Goal: Check status: Check status

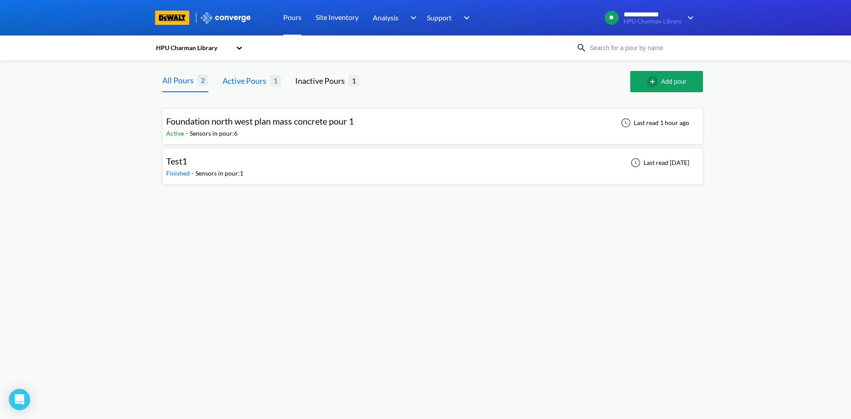
click at [241, 80] on div "Active Pours" at bounding box center [245, 80] width 47 height 12
click at [244, 121] on span "Foundation north west plan mass concrete pour 1" at bounding box center [260, 121] width 188 height 11
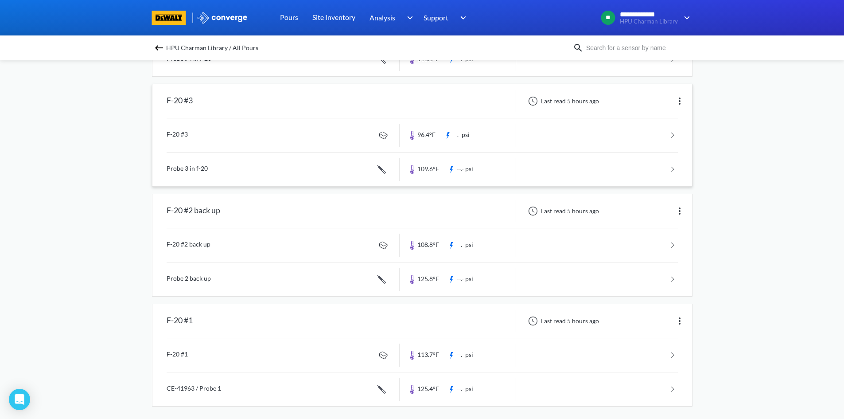
scroll to position [399, 0]
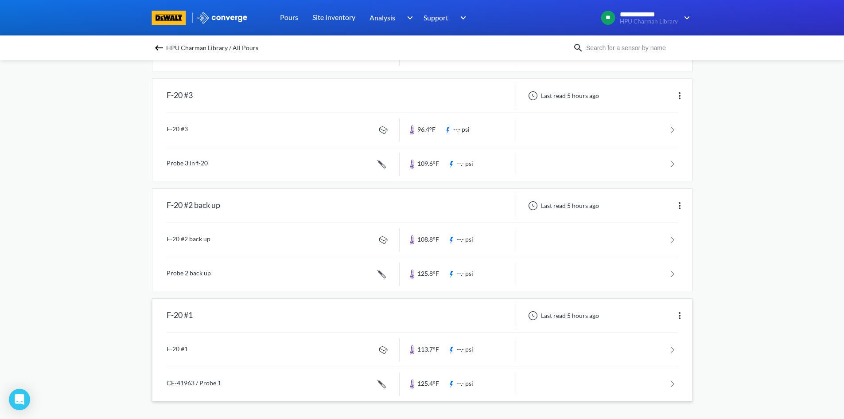
click at [480, 358] on link at bounding box center [422, 350] width 511 height 34
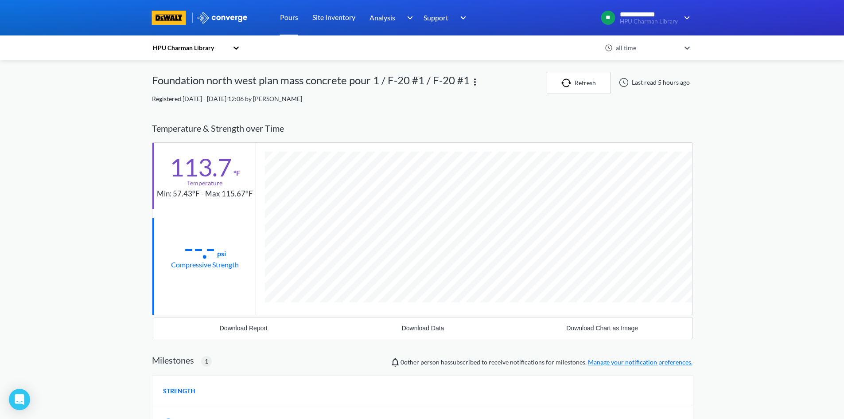
scroll to position [527, 541]
click at [651, 50] on div "all time" at bounding box center [647, 48] width 66 height 10
click at [762, 114] on div "**********" at bounding box center [422, 303] width 844 height 606
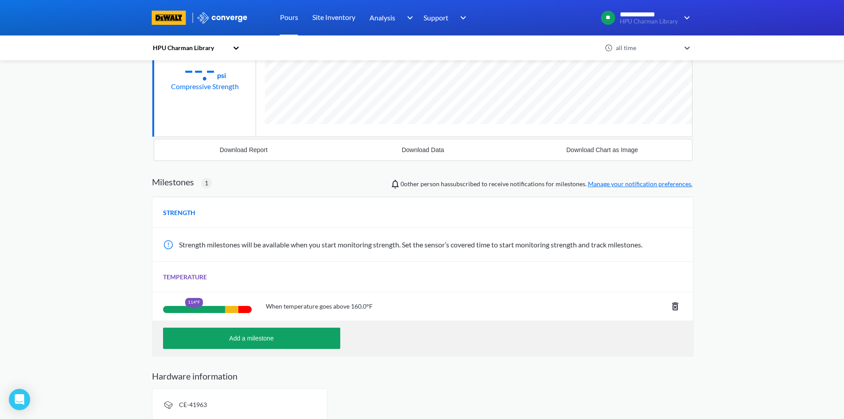
scroll to position [187, 0]
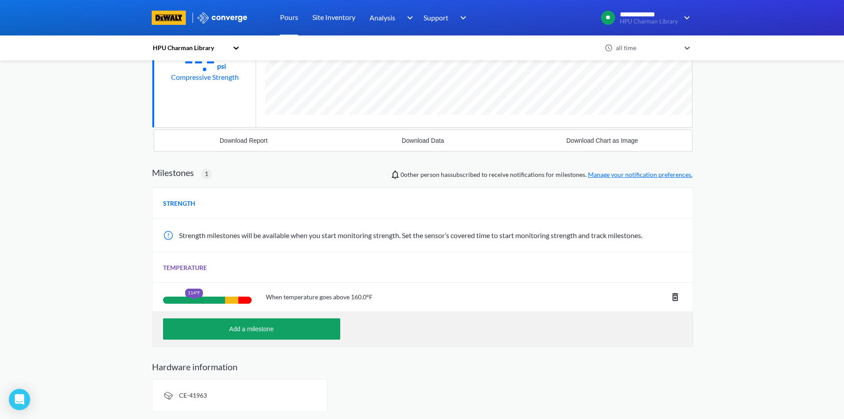
click at [192, 203] on span "STRENGTH" at bounding box center [179, 204] width 32 height 10
click at [169, 236] on div at bounding box center [169, 235] width 12 height 11
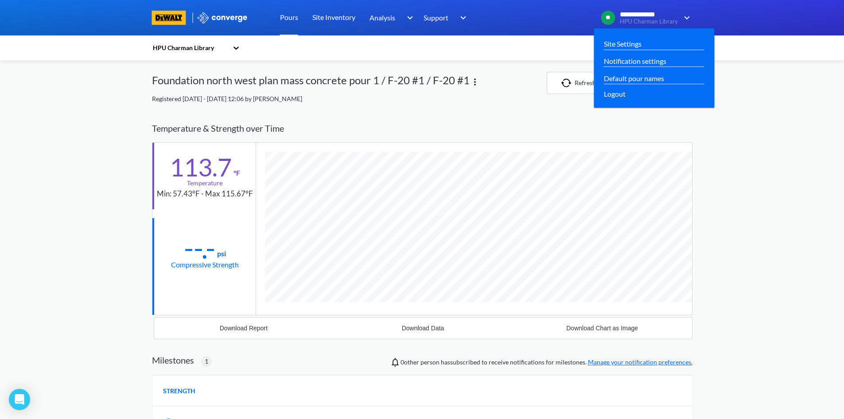
scroll to position [527, 541]
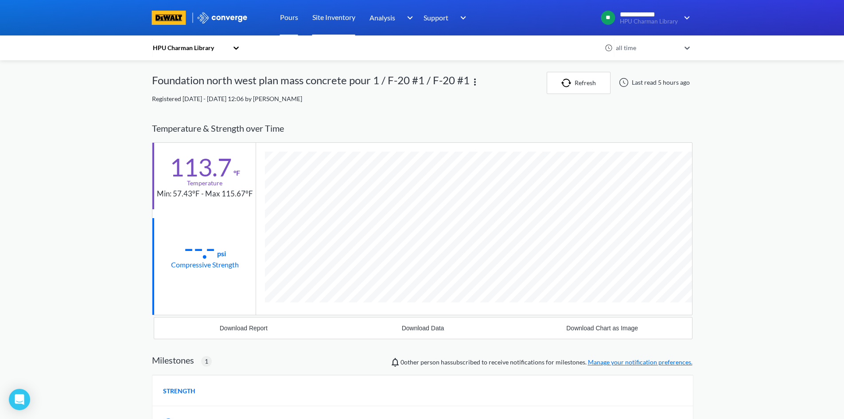
click at [335, 18] on link "Site Inventory" at bounding box center [333, 17] width 43 height 35
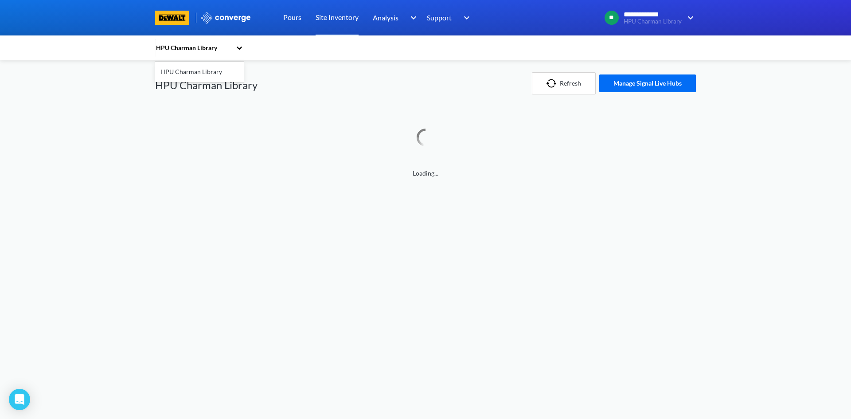
click at [238, 49] on icon at bounding box center [239, 47] width 9 height 9
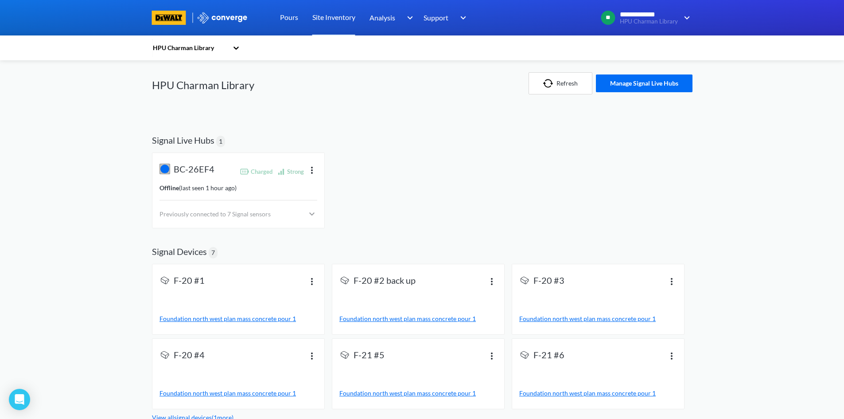
click at [415, 91] on div "Refresh Manage Signal Live Hubs" at bounding box center [541, 83] width 301 height 46
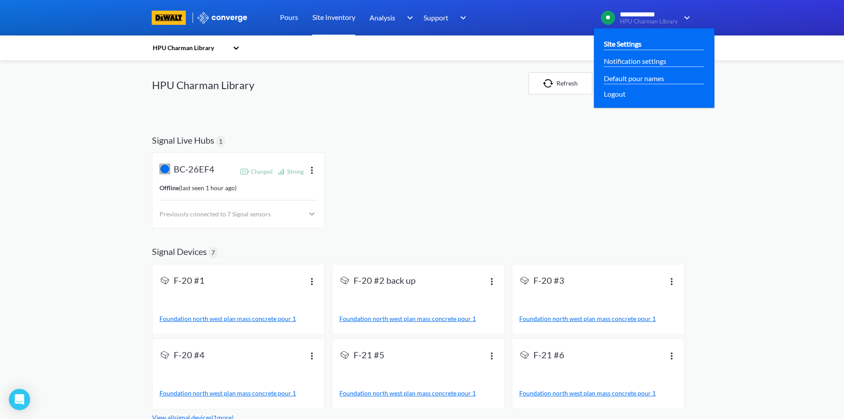
click at [612, 47] on link "Site Settings" at bounding box center [623, 43] width 38 height 11
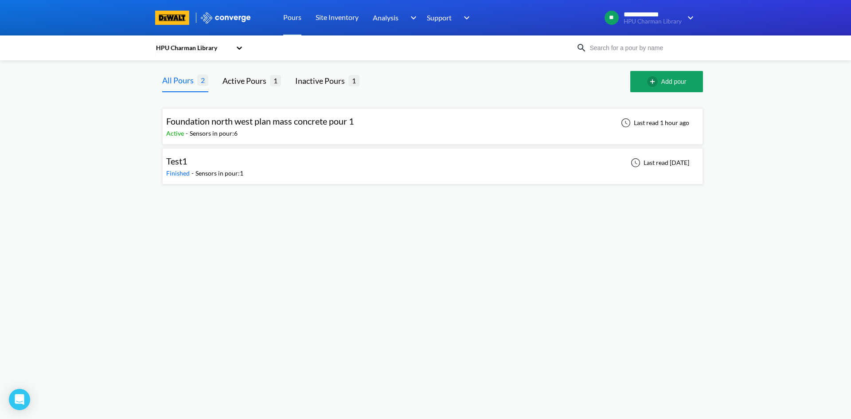
click at [263, 135] on div "Active - Sensors in pour: 6" at bounding box center [262, 134] width 192 height 10
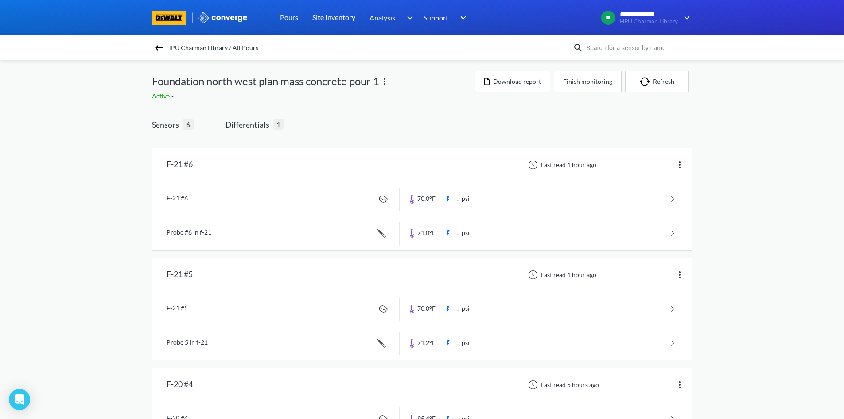
click at [337, 20] on link "Site Inventory" at bounding box center [333, 17] width 43 height 35
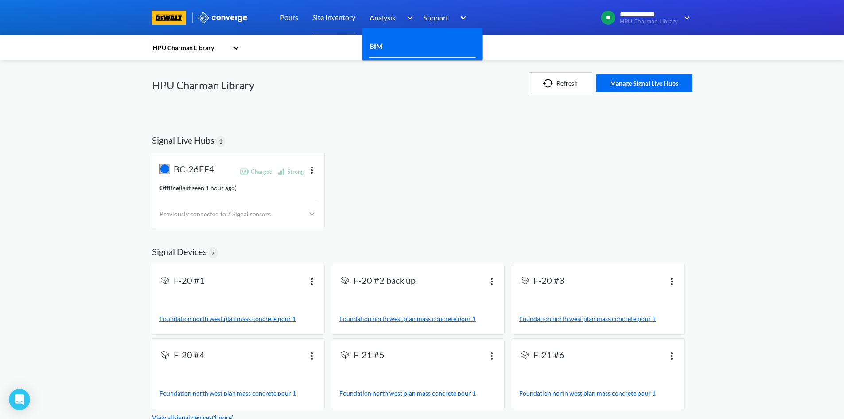
click at [376, 49] on link "BIM" at bounding box center [376, 45] width 13 height 11
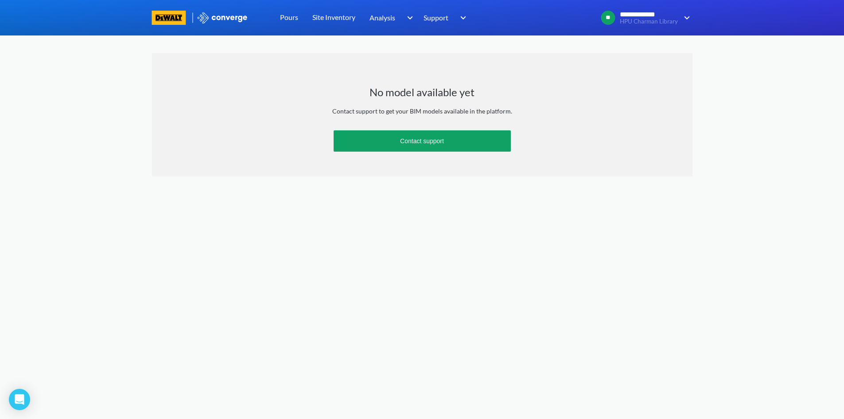
click at [233, 14] on img at bounding box center [222, 18] width 51 height 12
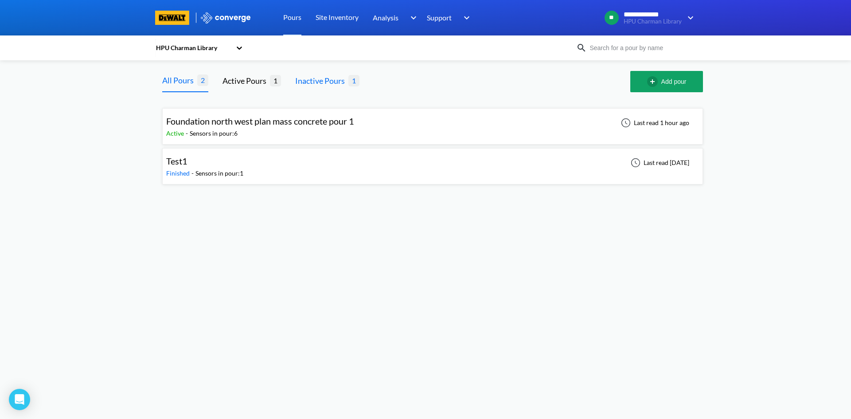
click at [343, 82] on div "Inactive Pours" at bounding box center [321, 80] width 53 height 12
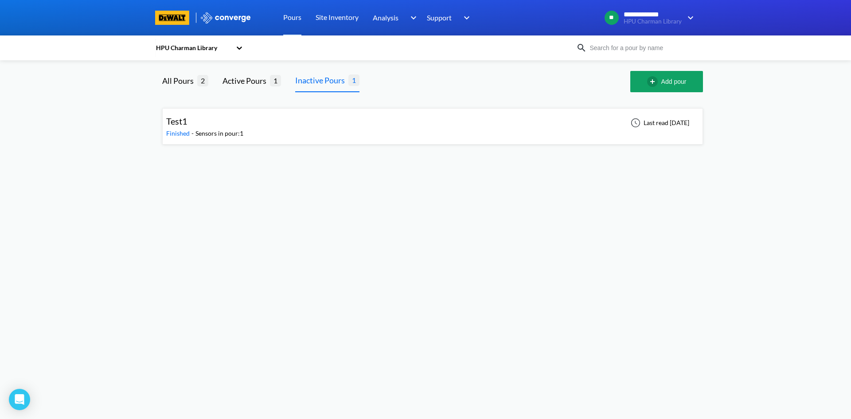
click at [331, 124] on div "Test1 Finished - Sensors in pour: 1 Last read [DATE]" at bounding box center [432, 126] width 533 height 28
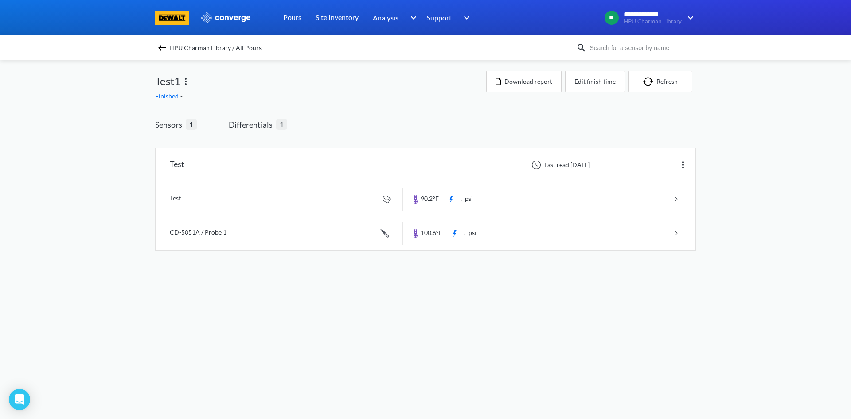
click at [160, 47] on img at bounding box center [162, 48] width 11 height 11
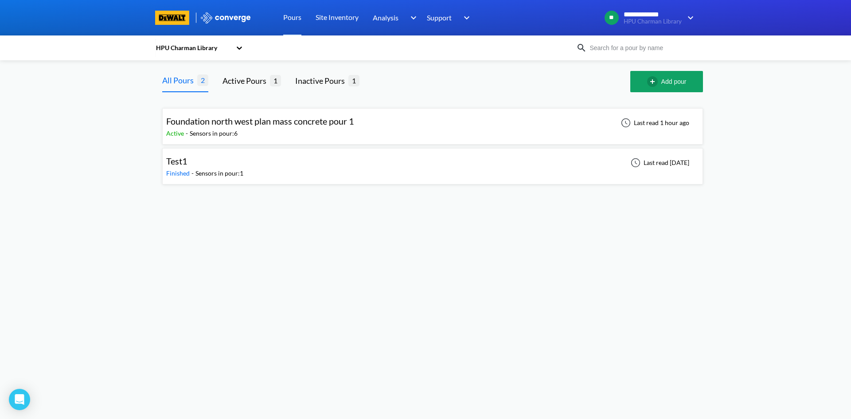
click at [170, 18] on img at bounding box center [172, 18] width 34 height 14
click at [201, 44] on div "HPU Charman Library" at bounding box center [193, 48] width 76 height 10
click at [456, 83] on div at bounding box center [502, 81] width 257 height 21
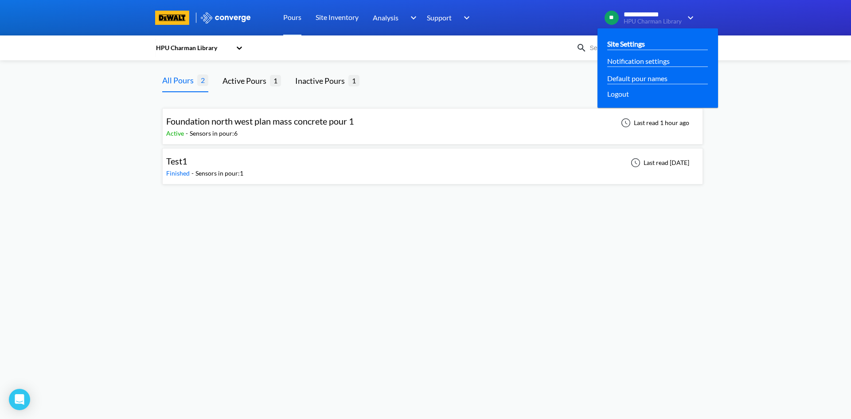
click at [645, 44] on link "Site Settings" at bounding box center [626, 43] width 38 height 11
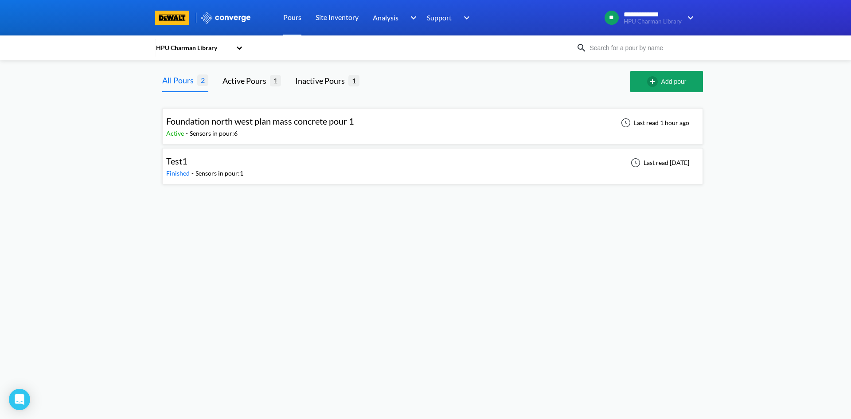
click at [211, 119] on span "Foundation north west plan mass concrete pour 1" at bounding box center [260, 121] width 188 height 11
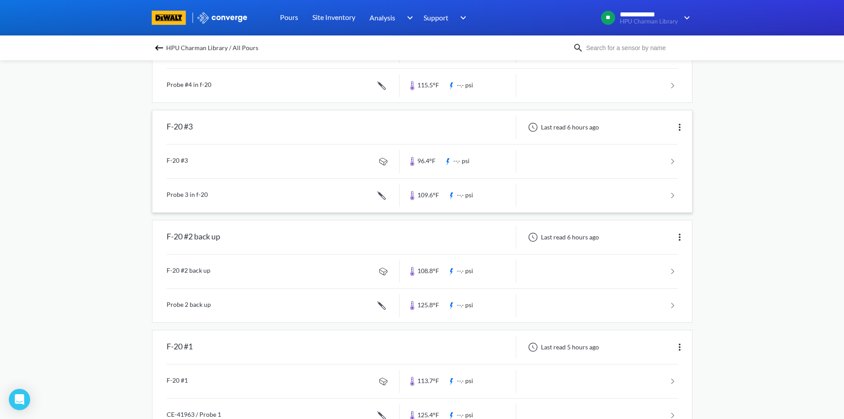
scroll to position [399, 0]
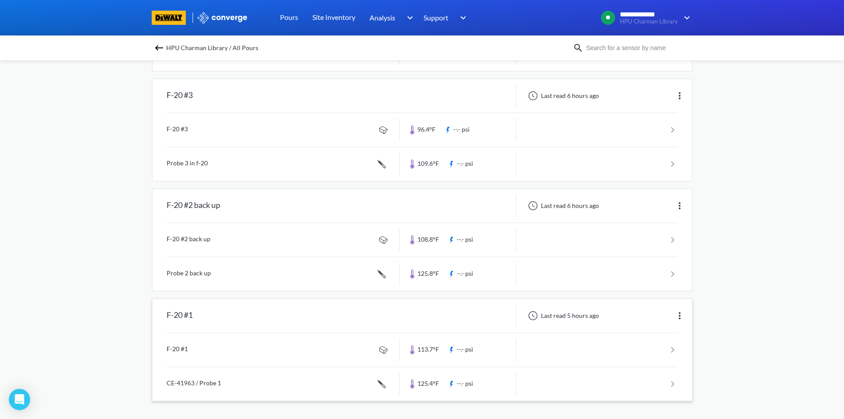
click at [599, 351] on link at bounding box center [422, 350] width 511 height 34
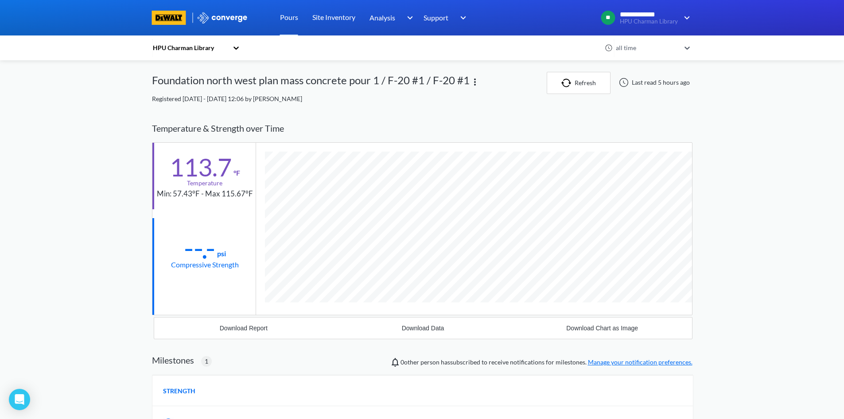
scroll to position [527, 541]
